Goal: Task Accomplishment & Management: Use online tool/utility

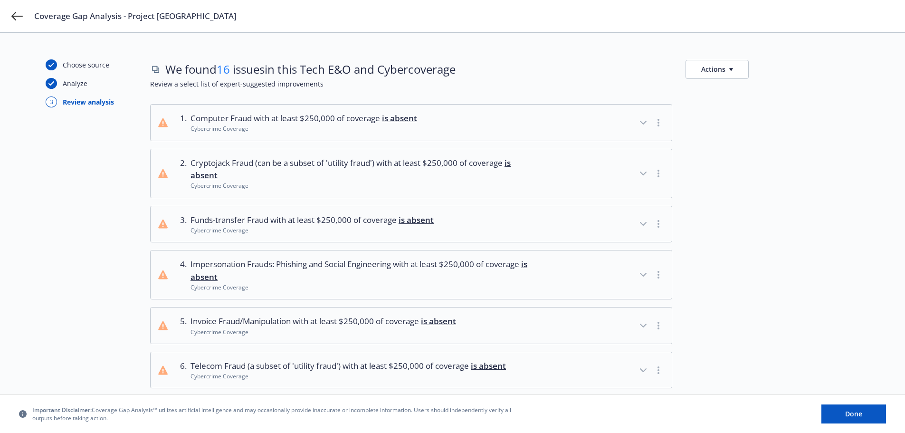
scroll to position [649, 0]
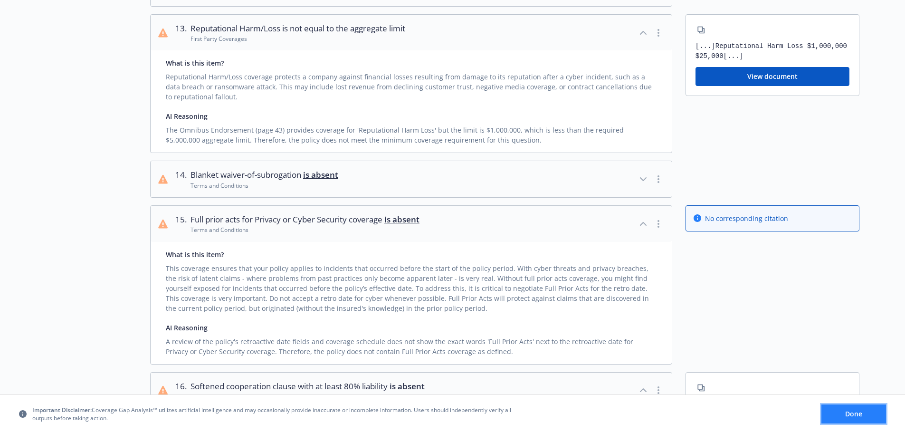
click at [834, 414] on button "Done" at bounding box center [854, 413] width 65 height 19
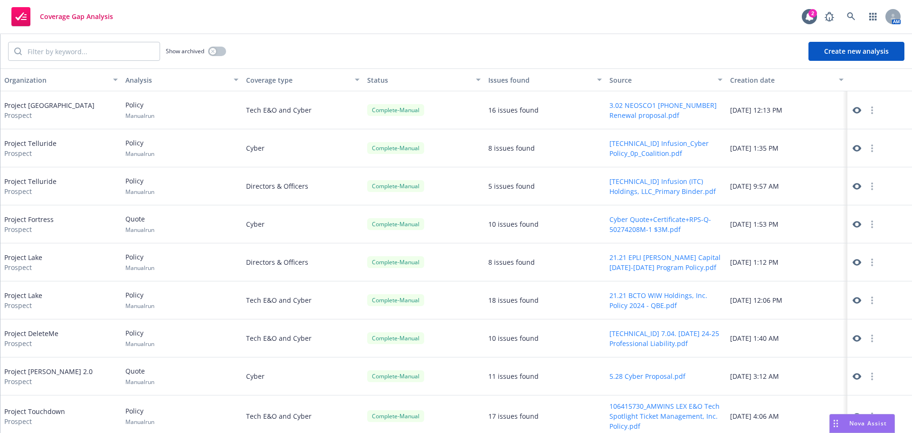
click at [852, 54] on button "Create new analysis" at bounding box center [857, 51] width 96 height 19
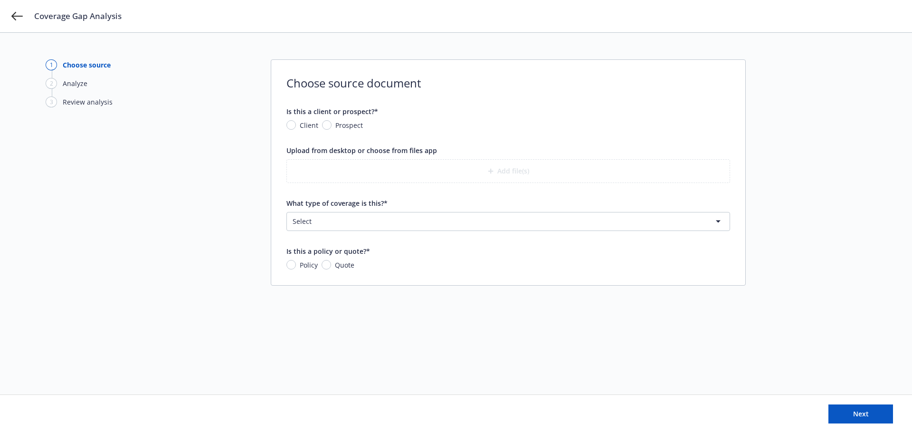
click at [305, 125] on span "Client" at bounding box center [309, 125] width 19 height 10
click at [296, 125] on input "Client" at bounding box center [292, 125] width 10 height 10
radio input "true"
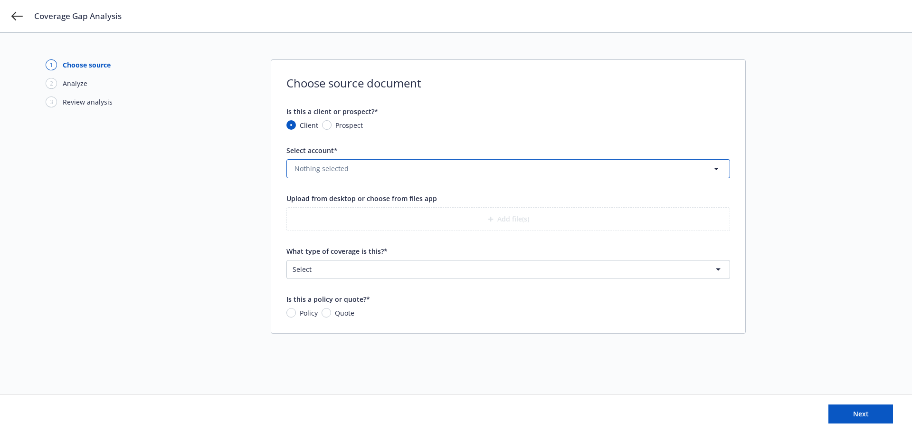
click at [328, 169] on span "Nothing selected" at bounding box center [322, 168] width 54 height 10
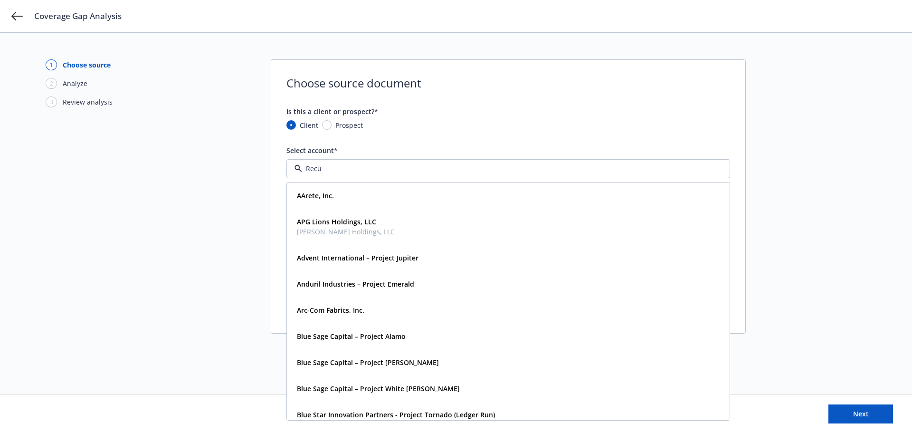
type input "Recur"
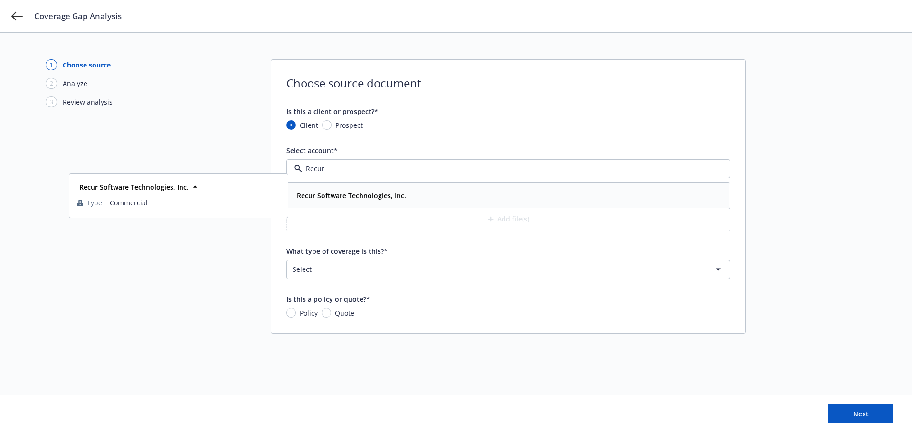
click at [346, 197] on strong "Recur Software Technologies, Inc." at bounding box center [351, 195] width 109 height 9
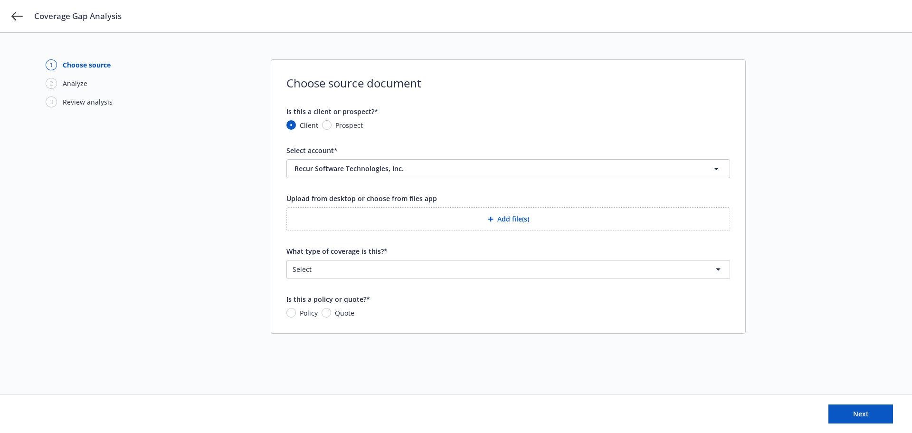
click at [475, 222] on button "Add file(s)" at bounding box center [509, 219] width 444 height 24
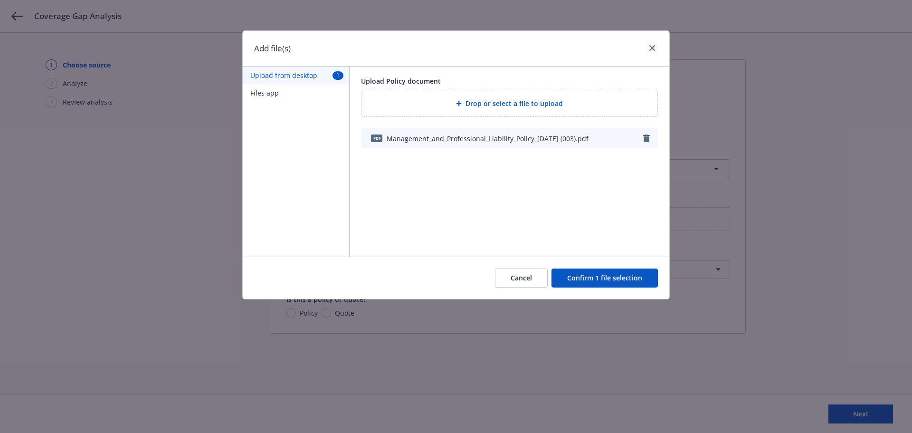
click at [586, 276] on button "Confirm 1 file selection" at bounding box center [605, 278] width 106 height 19
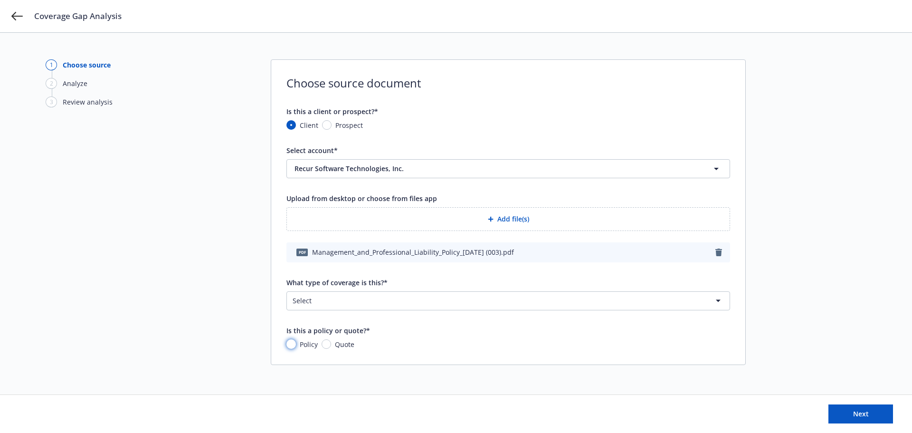
click at [295, 346] on input "Policy" at bounding box center [292, 344] width 10 height 10
radio input "true"
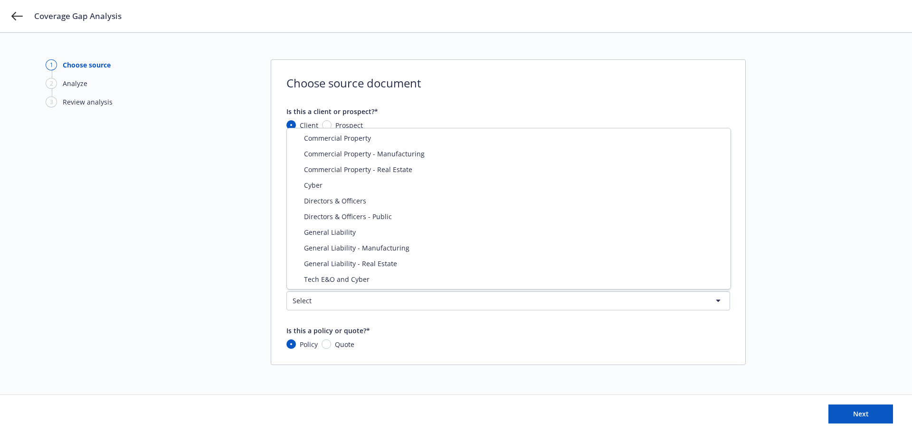
click at [375, 304] on html "Coverage Gap Analysis 1 Choose source 2 Analyze 3 Review analysis Choose source…" at bounding box center [456, 216] width 912 height 433
select select "DIRECTORS_AND_OFFICERS"
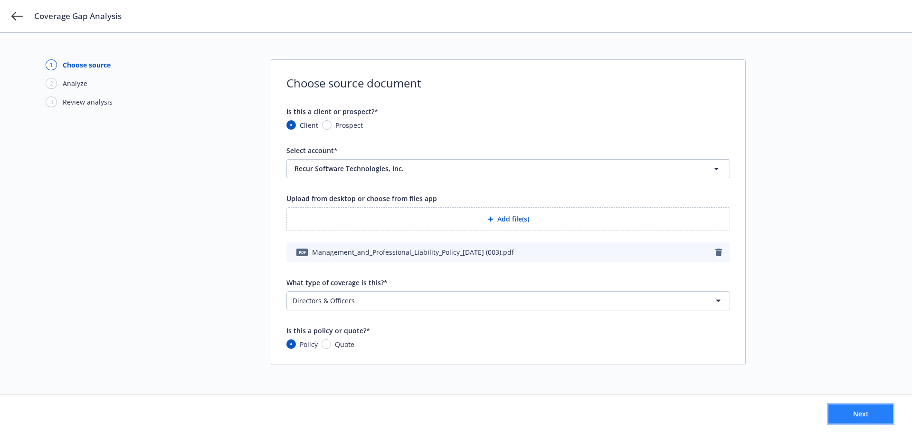
click at [849, 410] on button "Next" at bounding box center [861, 413] width 65 height 19
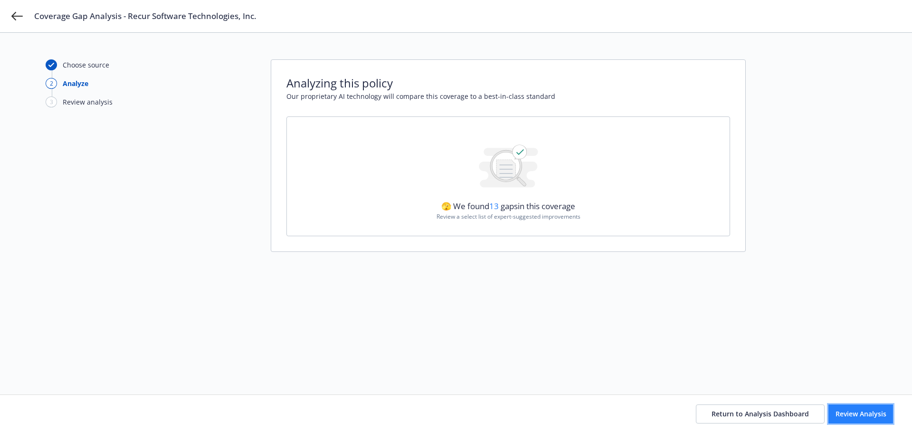
click at [880, 416] on button "Review Analysis" at bounding box center [861, 413] width 65 height 19
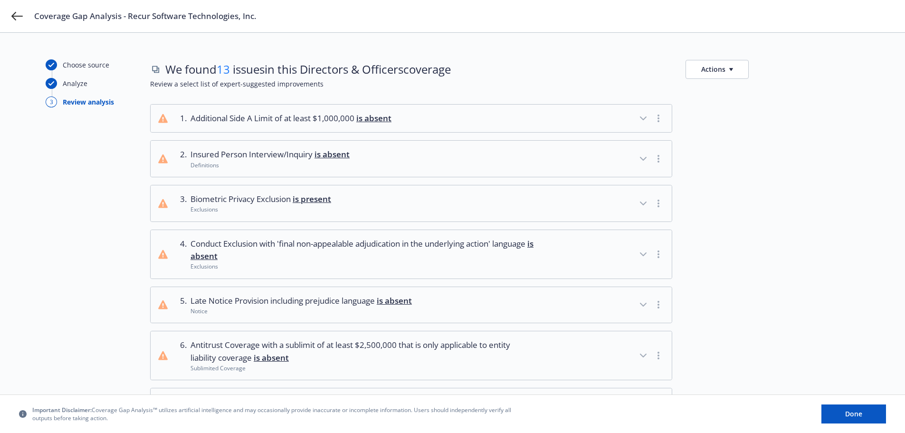
click at [431, 115] on button "1 . Additional Side A Limit of at least $1,000,000 is absent" at bounding box center [411, 119] width 521 height 28
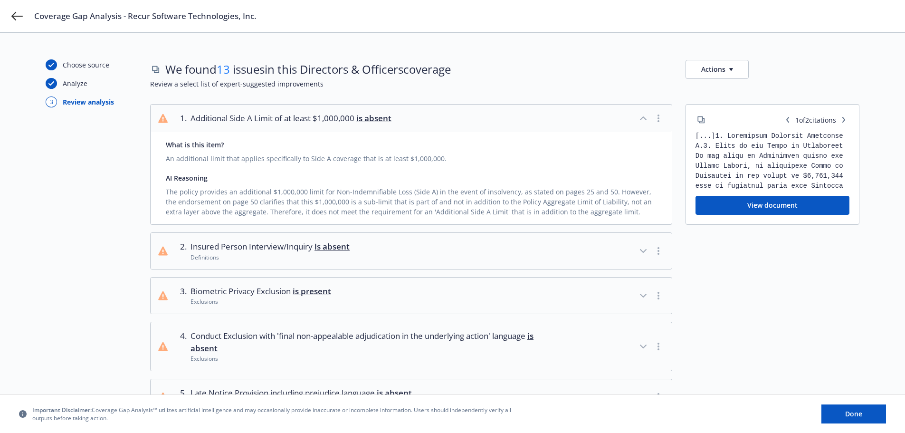
click at [749, 204] on button "View document" at bounding box center [773, 205] width 154 height 19
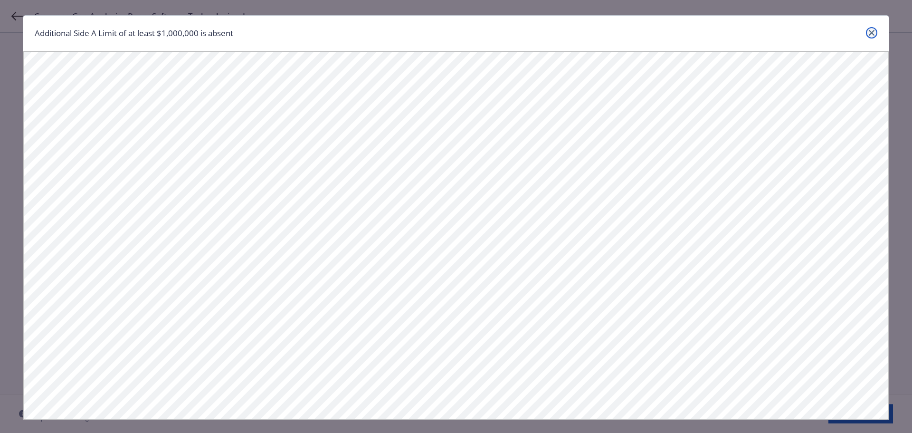
click at [872, 37] on link "close" at bounding box center [871, 32] width 11 height 11
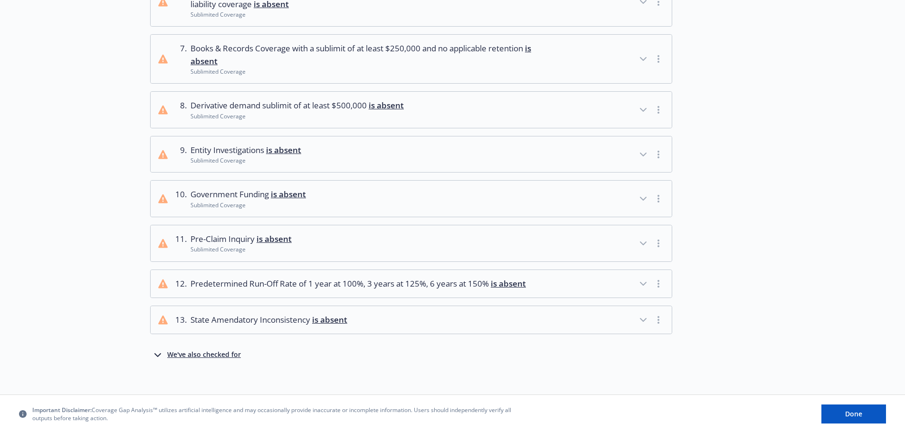
scroll to position [454, 0]
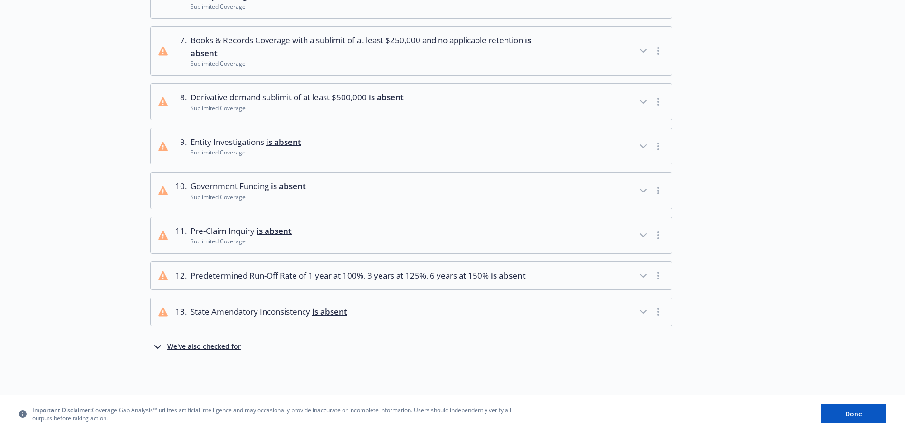
click at [403, 314] on button "13 . State Amendatory Inconsistency is absent" at bounding box center [411, 312] width 521 height 28
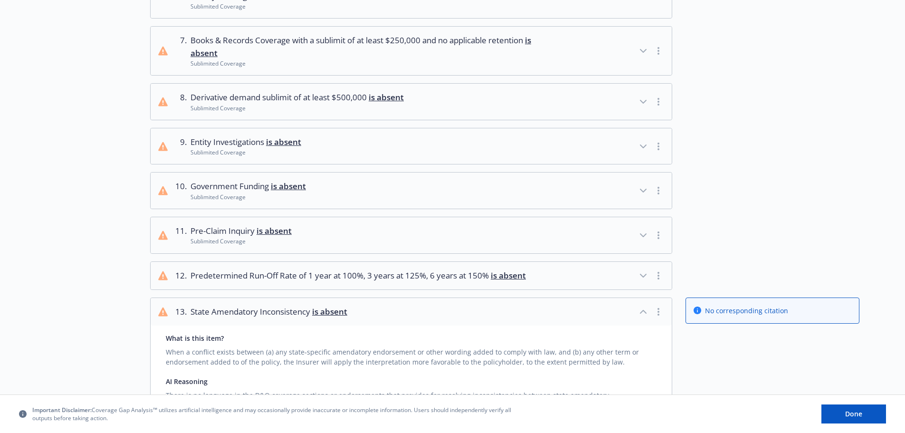
scroll to position [546, 0]
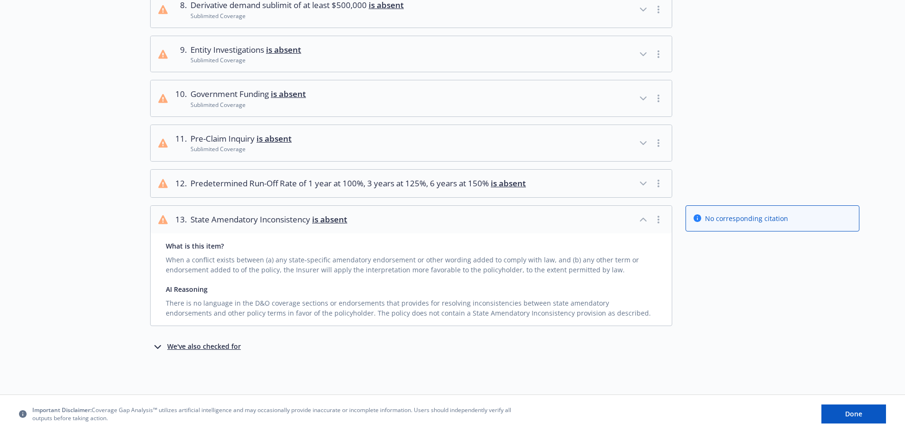
click at [322, 137] on button "11 . Pre-Claim Inquiry is absent Sublimited Coverage" at bounding box center [411, 143] width 521 height 36
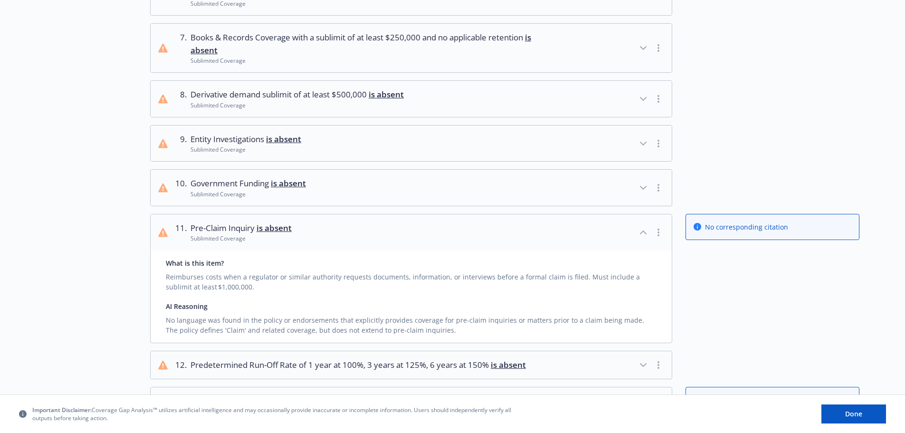
scroll to position [451, 0]
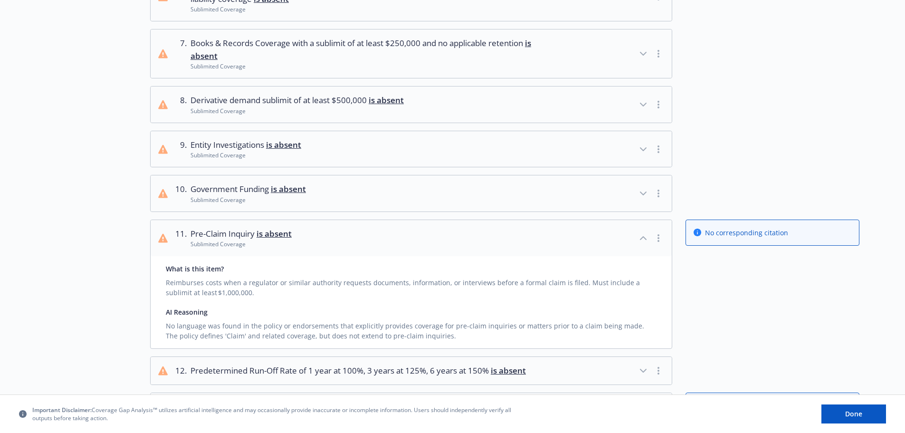
click at [370, 198] on button "10 . Government Funding is absent Sublimited Coverage" at bounding box center [411, 193] width 521 height 36
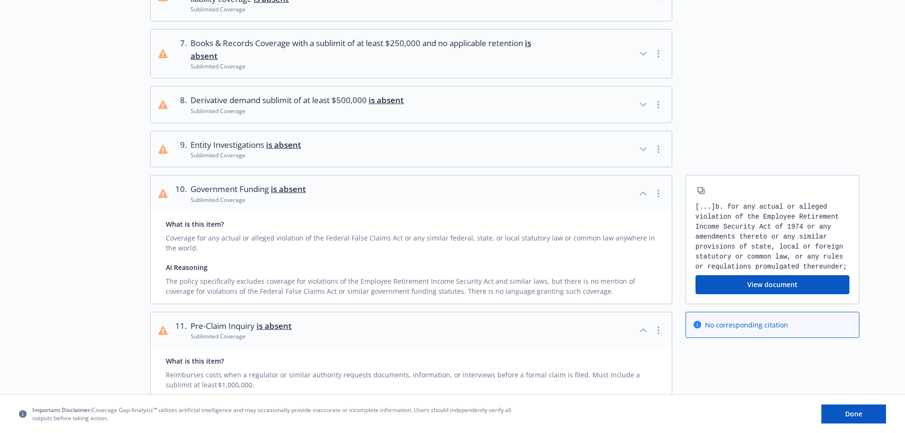
click at [376, 160] on button "9 . Entity Investigations is absent Sublimited Coverage" at bounding box center [411, 149] width 521 height 36
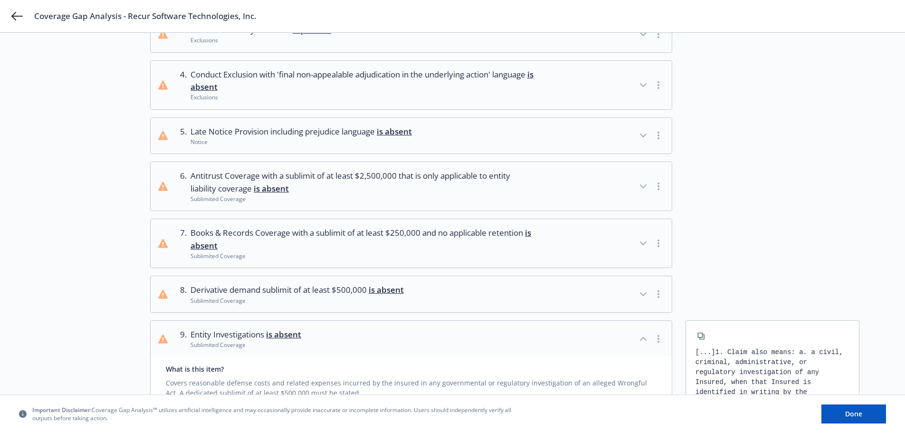
scroll to position [261, 0]
click at [422, 295] on button "8 . Derivative demand sublimit of at least $500,000 is absent Sublimited Covera…" at bounding box center [411, 295] width 521 height 36
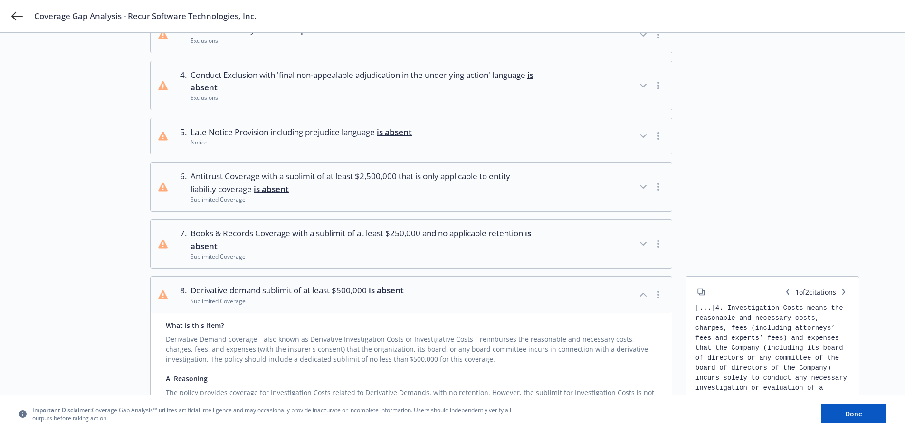
click at [349, 183] on span "Antitrust Coverage with a sublimit of at least $2,500,000 that is only applicab…" at bounding box center [364, 182] width 347 height 25
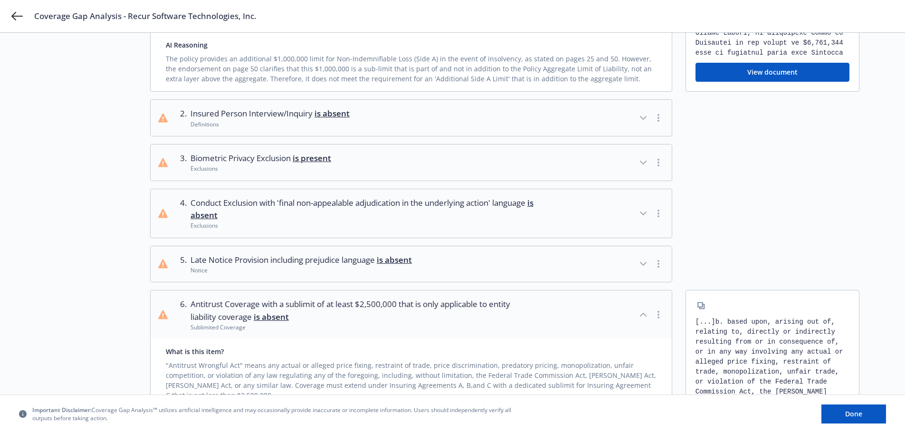
scroll to position [118, 0]
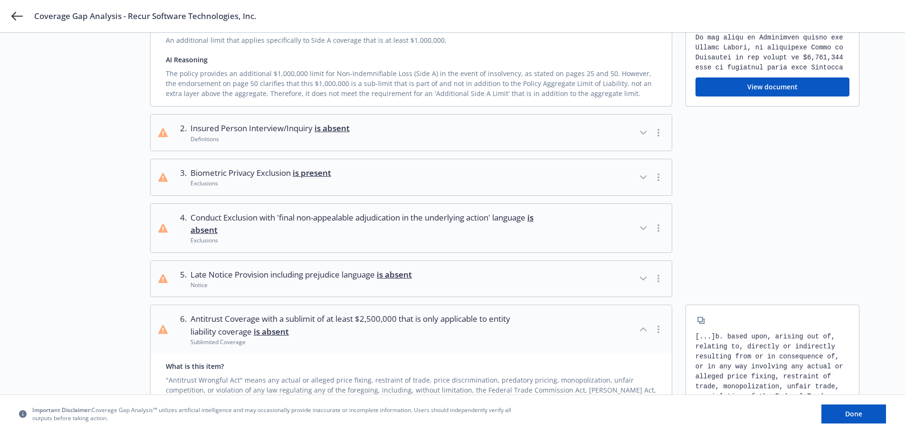
click at [326, 278] on span "Late Notice Provision including prejudice language is absent" at bounding box center [301, 275] width 221 height 12
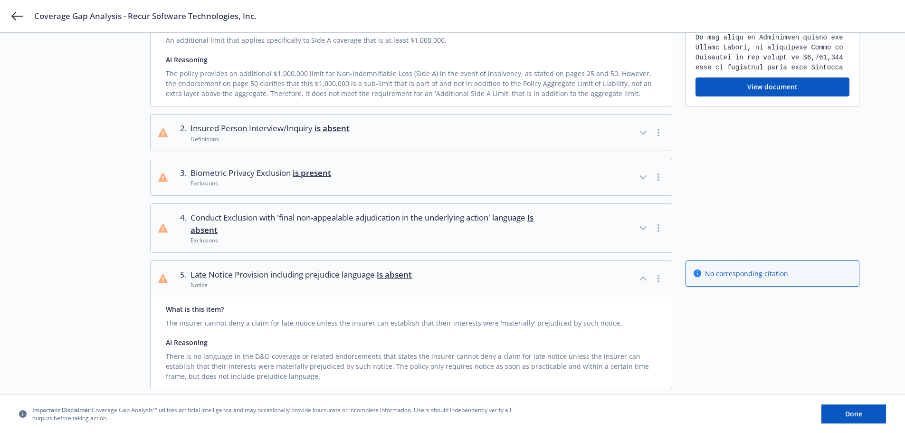
click at [338, 235] on span "Conduct Exclusion with 'final non-appealable adjudication in the underlying act…" at bounding box center [364, 223] width 347 height 25
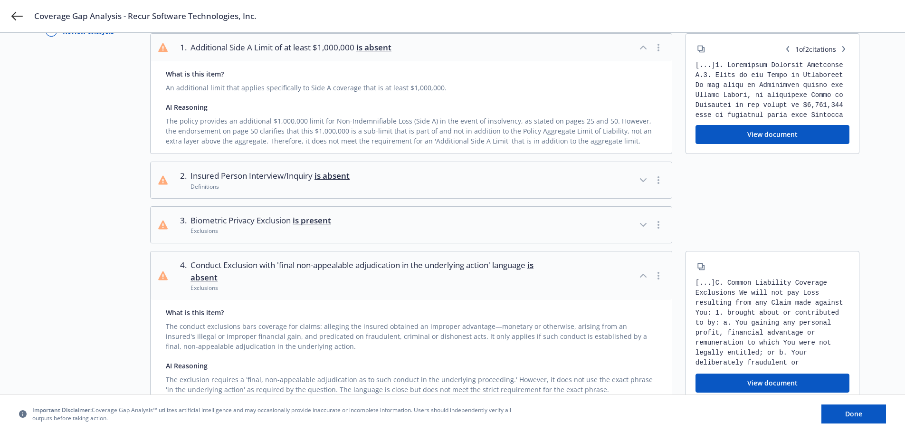
scroll to position [23, 0]
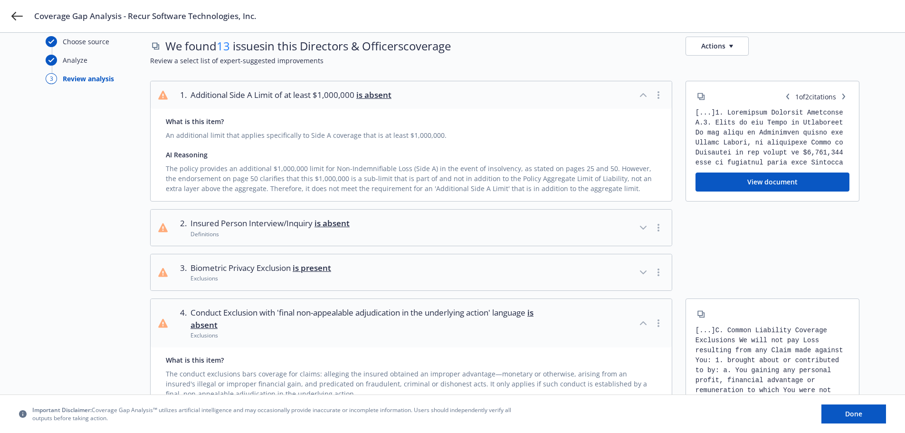
click at [398, 221] on button "2 . Insured Person Interview/Inquiry is absent Definitions" at bounding box center [411, 228] width 521 height 36
